Goal: Transaction & Acquisition: Purchase product/service

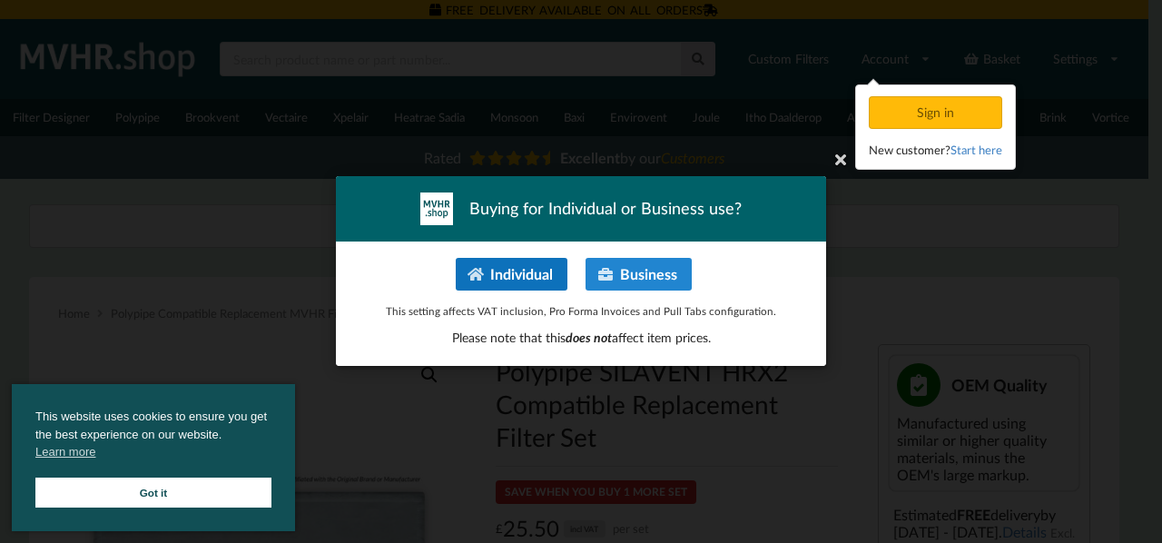
click at [529, 285] on button "Individual" at bounding box center [512, 274] width 112 height 33
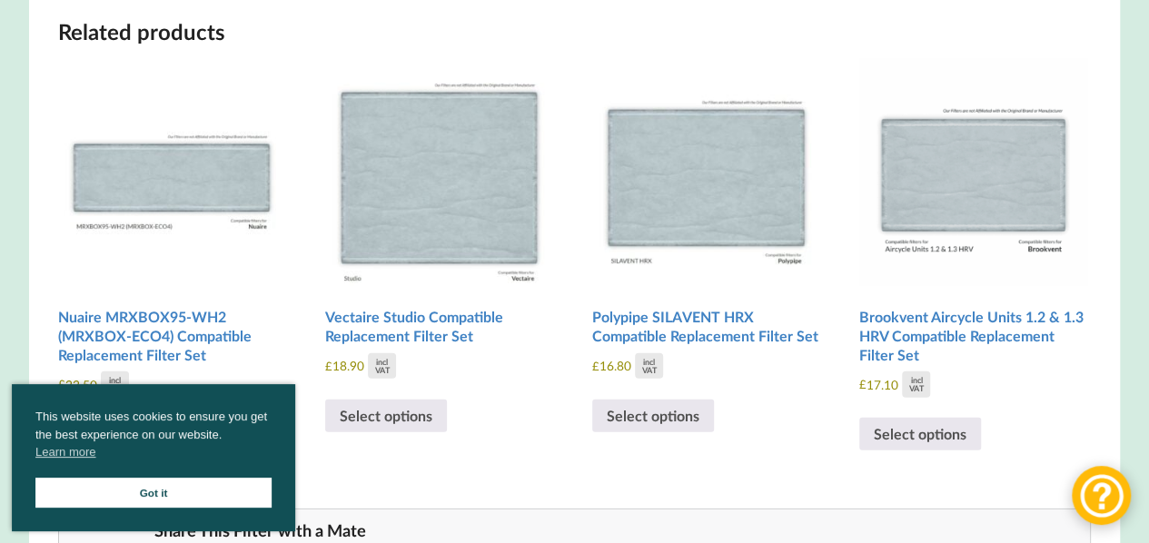
scroll to position [2144, 0]
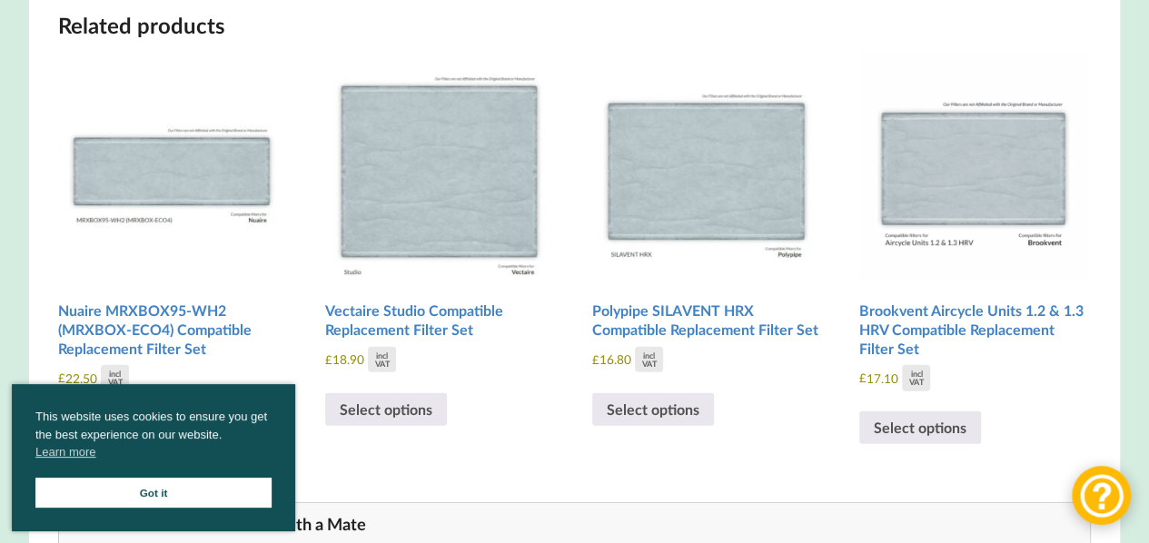
click at [779, 412] on li "Polypipe SILAVENT HRX Compatible Replacement Filter Set £ 16.80 incl VAT Select…" at bounding box center [706, 239] width 228 height 373
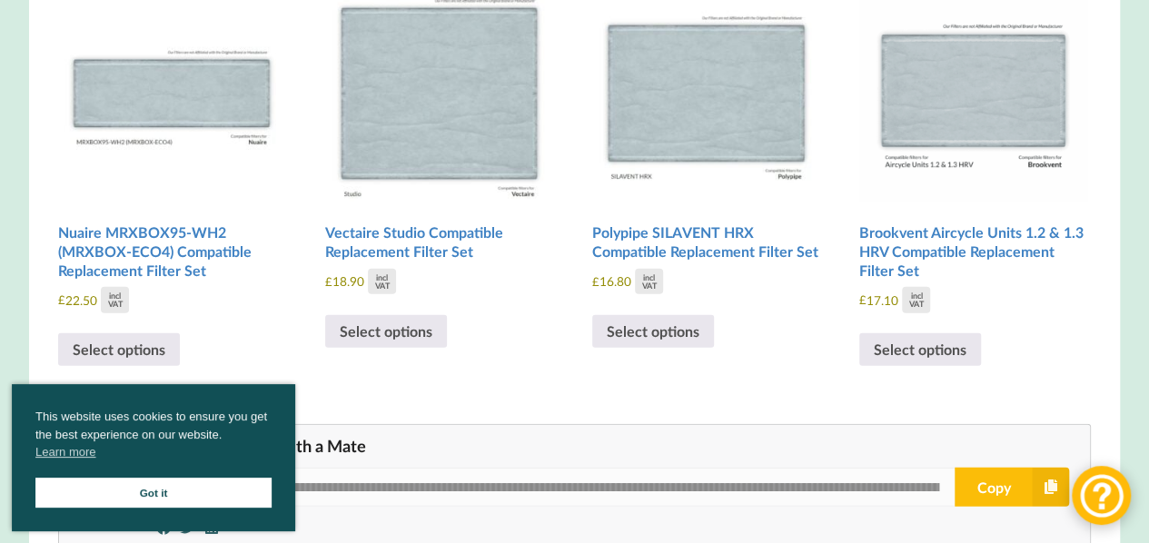
scroll to position [2226, 0]
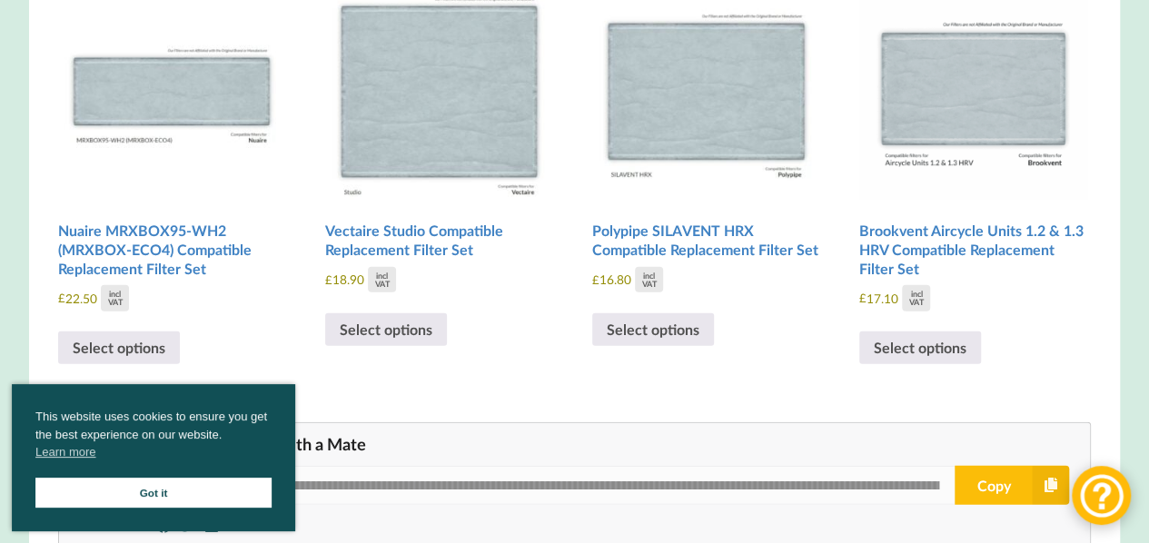
scroll to position [2227, 0]
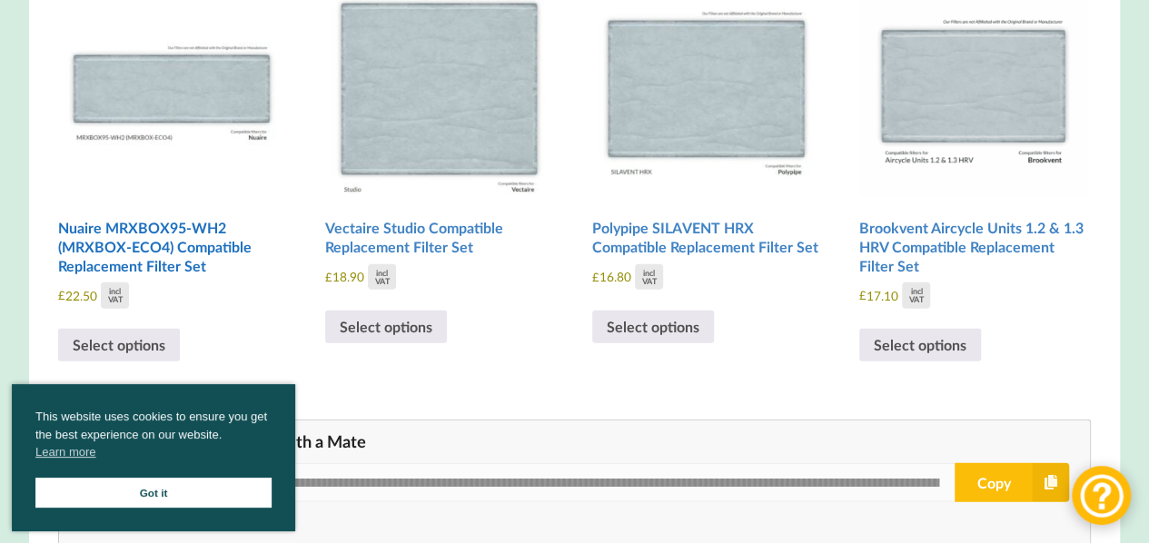
click at [204, 269] on h2 "Nuaire MRXBOX95-WH2 (MRXBOX-ECO4) Compatible Replacement Filter Set" at bounding box center [172, 247] width 228 height 71
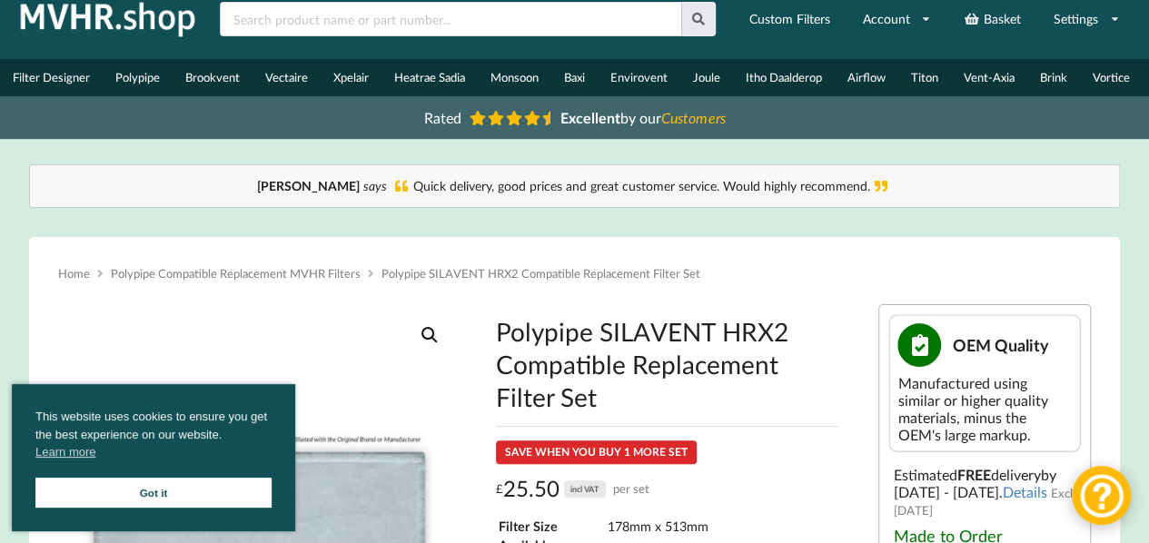
scroll to position [0, 0]
